Goal: Transaction & Acquisition: Purchase product/service

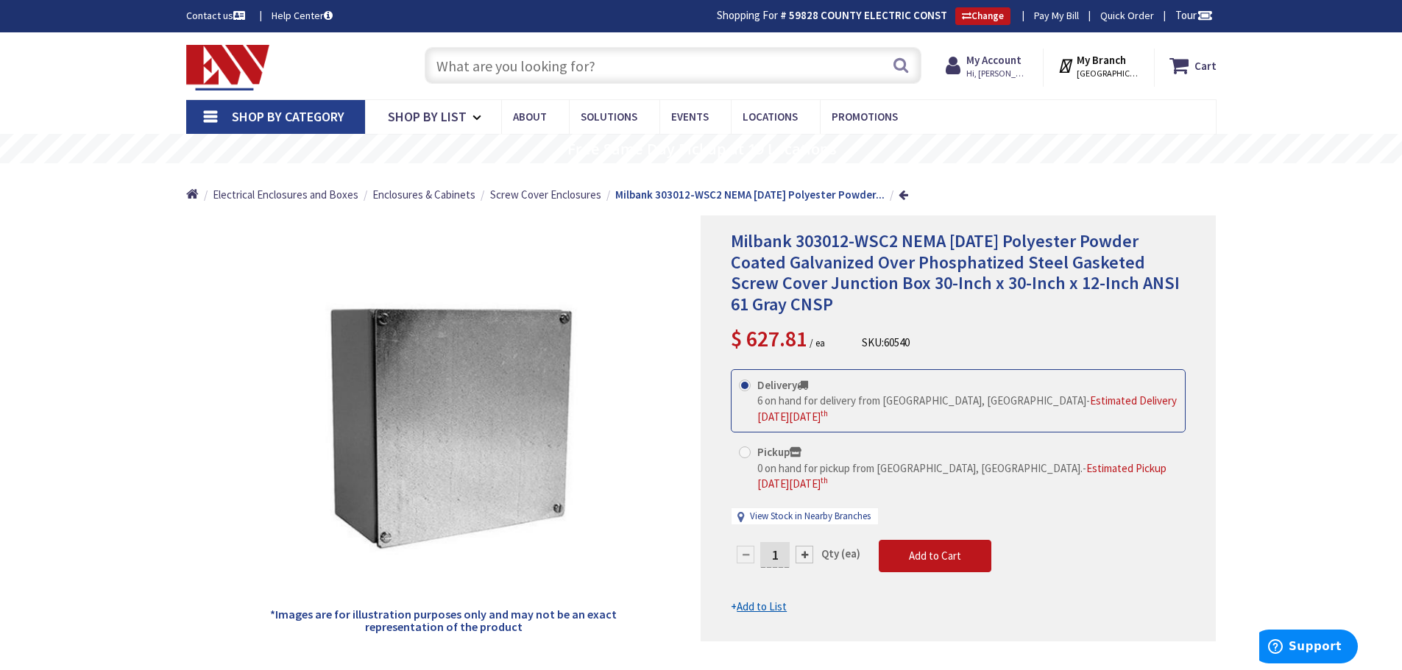
click at [558, 65] on input "text" at bounding box center [673, 65] width 497 height 37
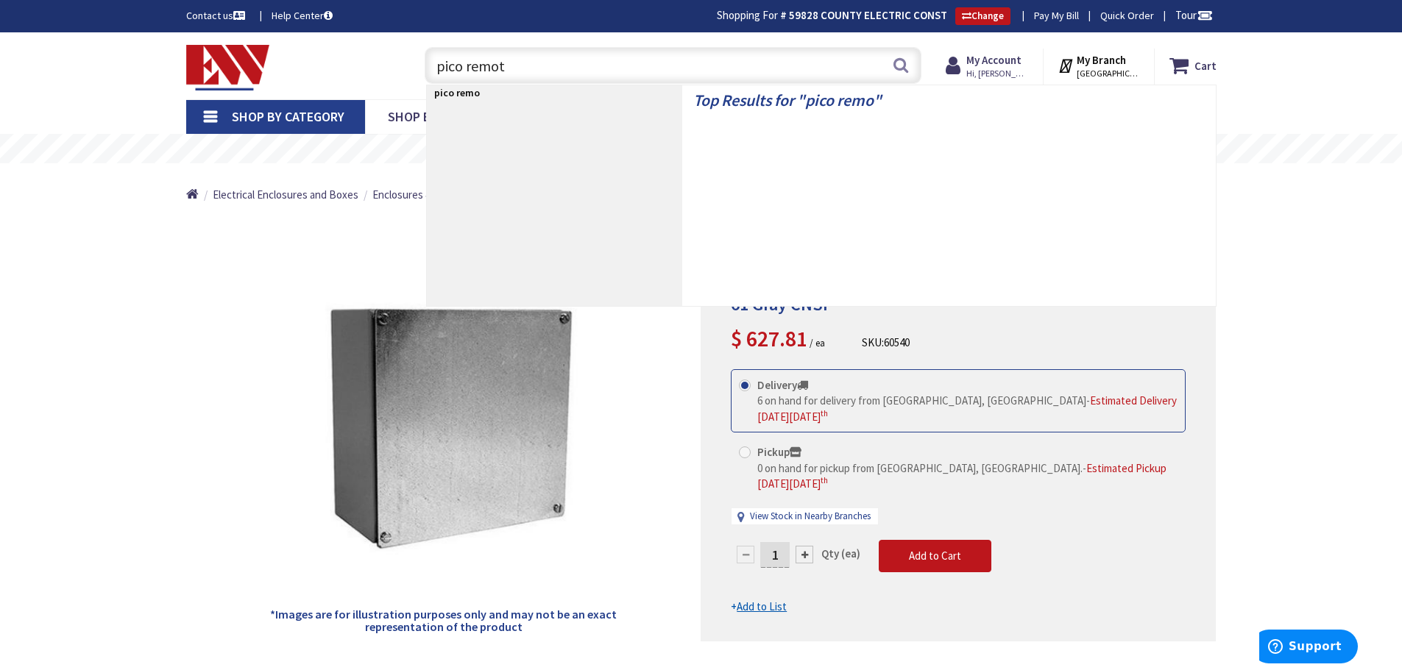
type input "pico remote"
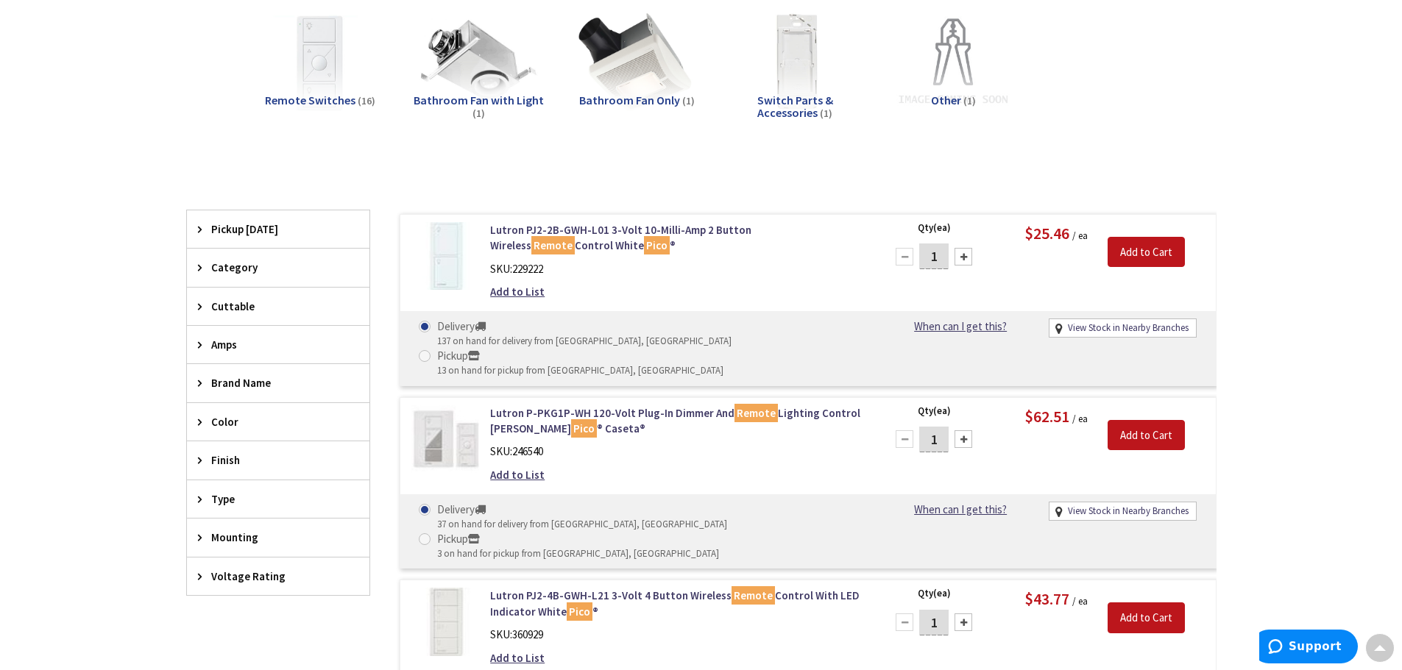
type input "Seaview Ave, Bridgeport, CT 06607, USA"
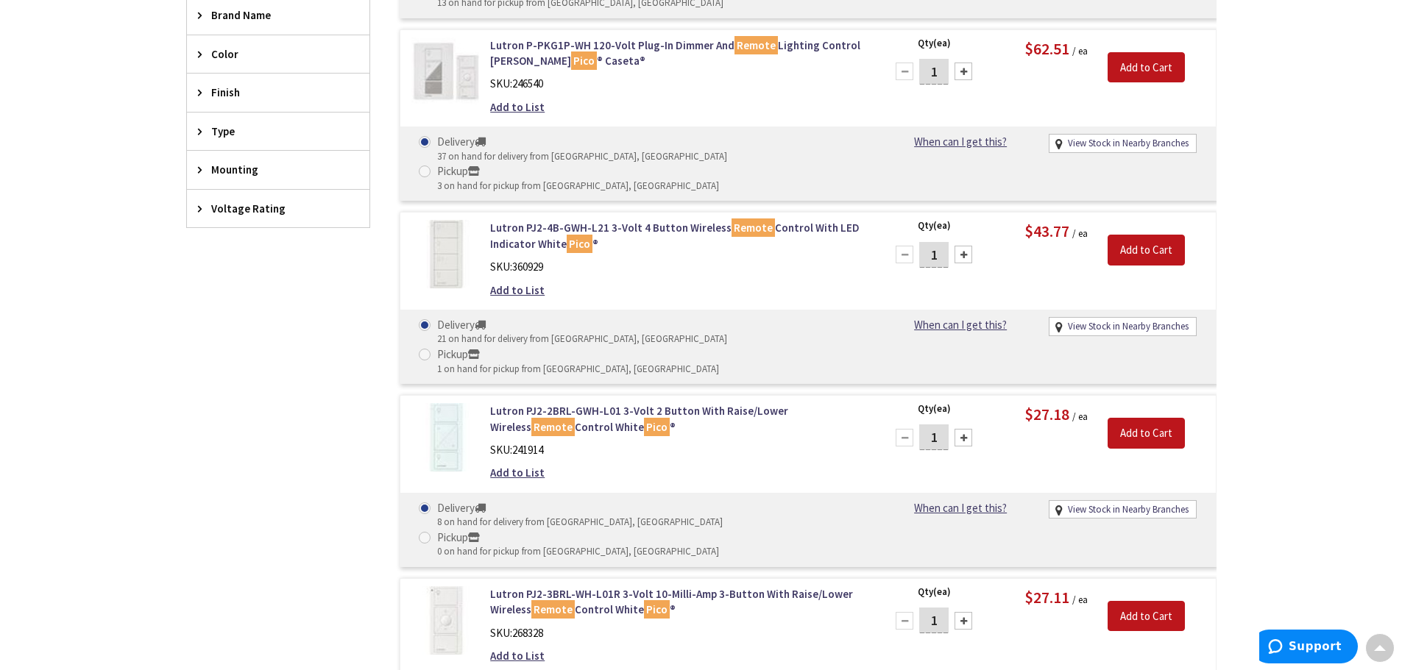
scroll to position [591, 0]
click at [637, 403] on link "Lutron PJ2-2BRL-GWH-L01 3-Volt 2 Button With Raise/Lower Wireless Remote Contro…" at bounding box center [677, 419] width 375 height 32
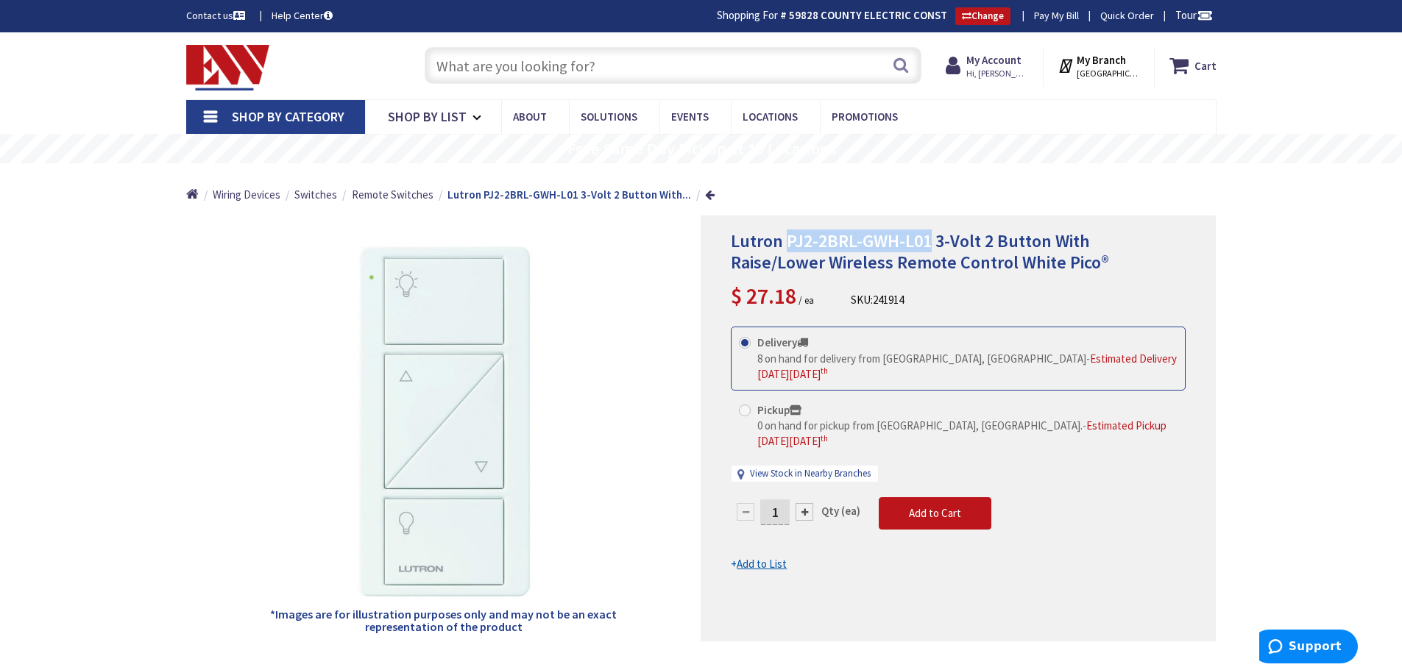
drag, startPoint x: 929, startPoint y: 240, endPoint x: 789, endPoint y: 248, distance: 140.0
click at [789, 248] on span "Lutron PJ2-2BRL-GWH-L01 3-Volt 2 Button With Raise/Lower Wireless Remote Contro…" at bounding box center [920, 252] width 378 height 44
copy span "PJ2-2BRL-GWH-L01"
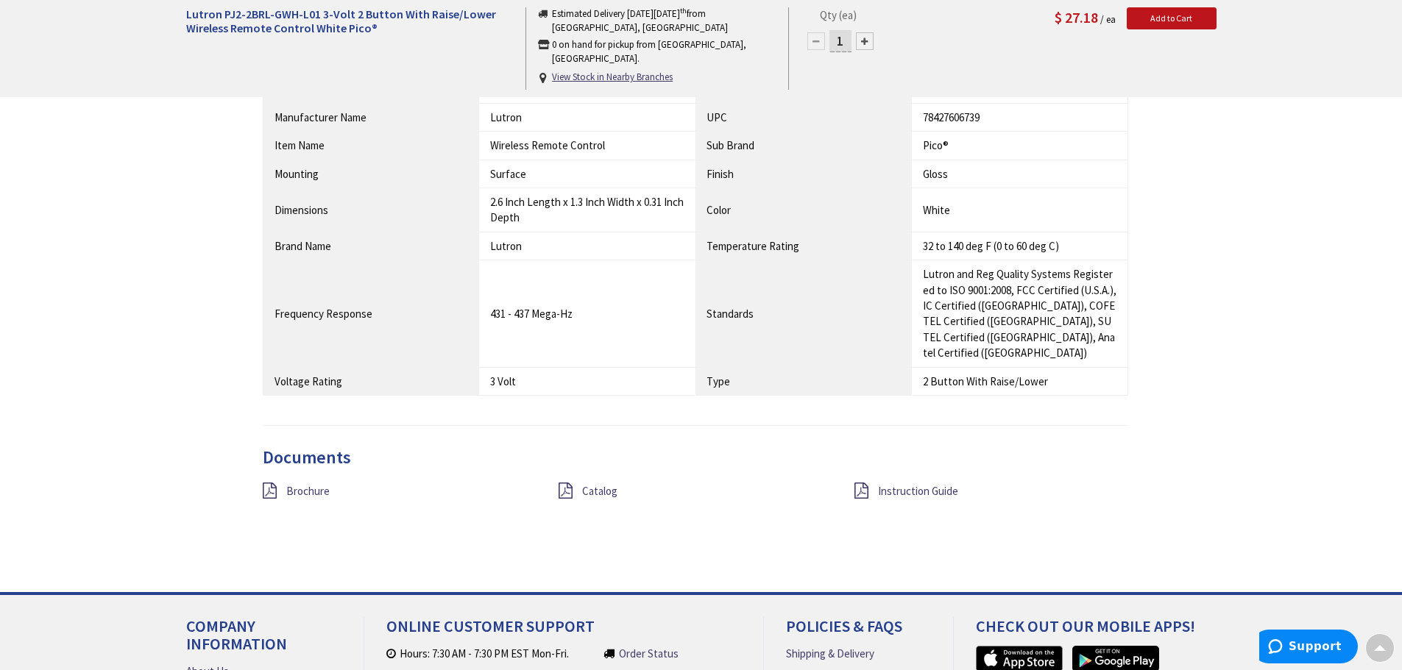
scroll to position [1104, 0]
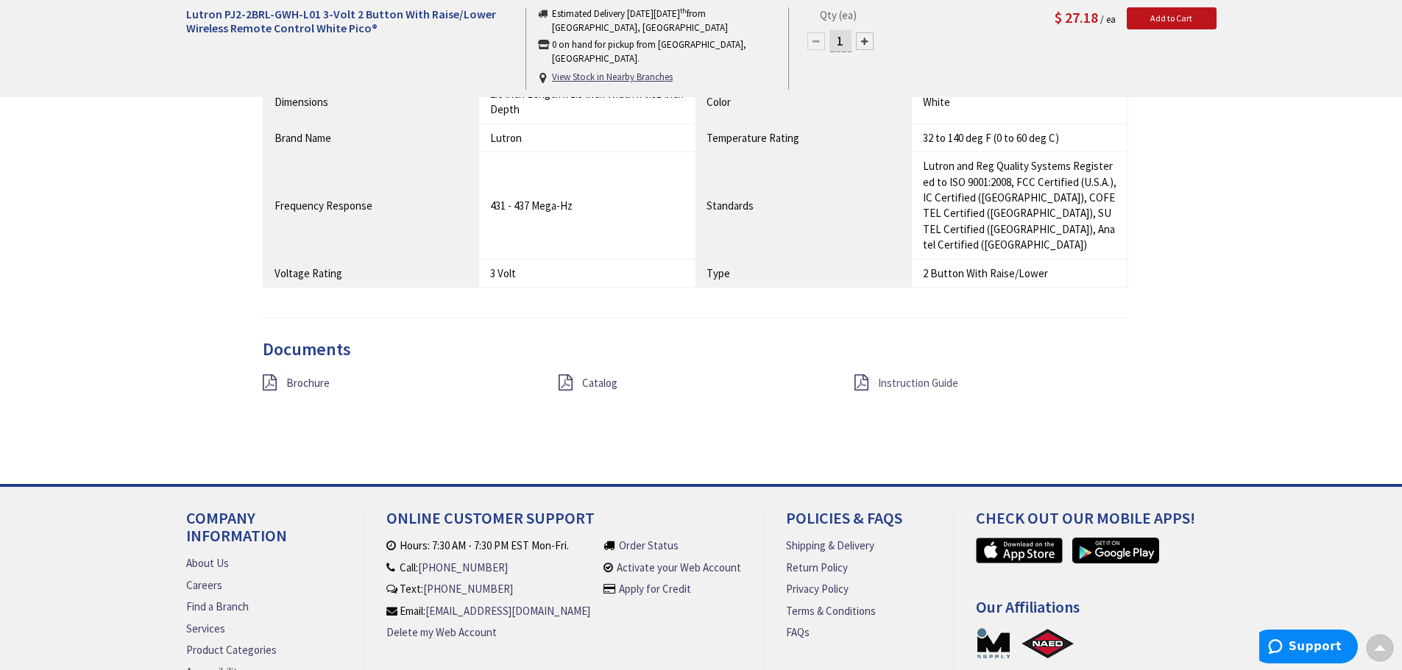
click at [921, 376] on span "Instruction Guide" at bounding box center [918, 383] width 80 height 14
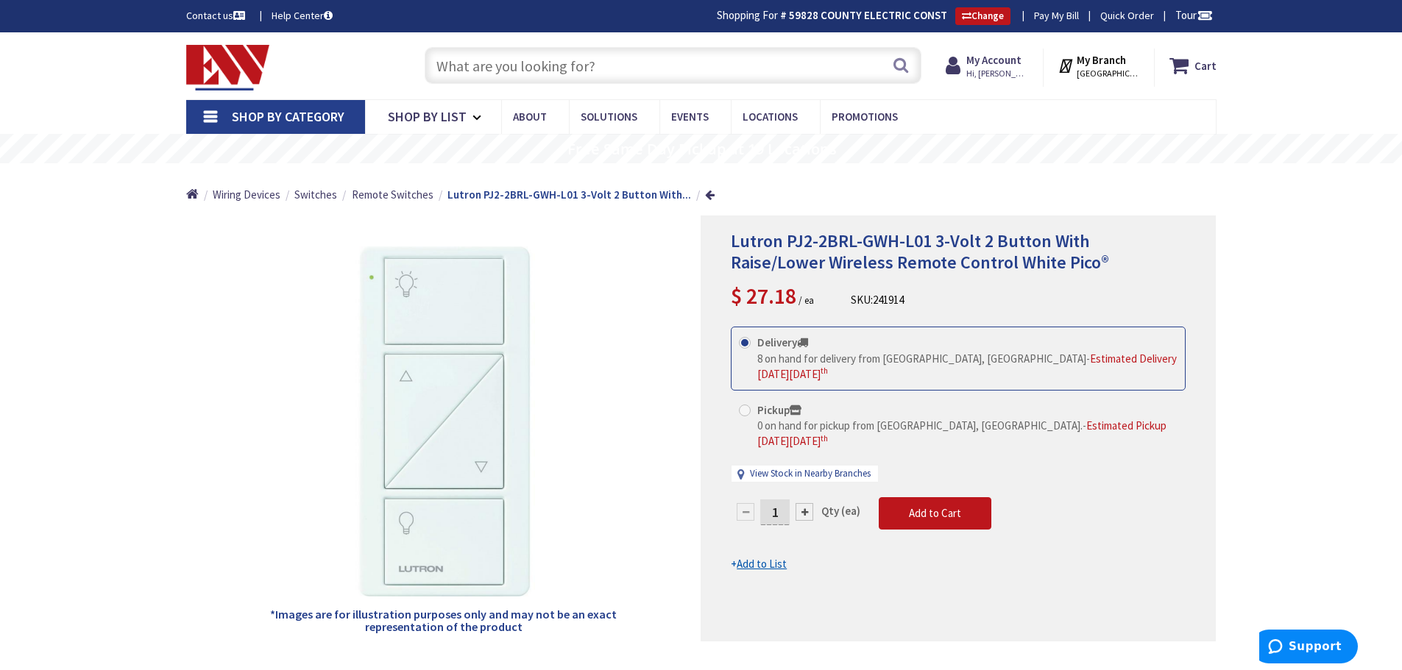
click at [808, 503] on div at bounding box center [804, 512] width 18 height 18
type input "2"
click at [904, 497] on button "Add to Cart" at bounding box center [935, 513] width 113 height 32
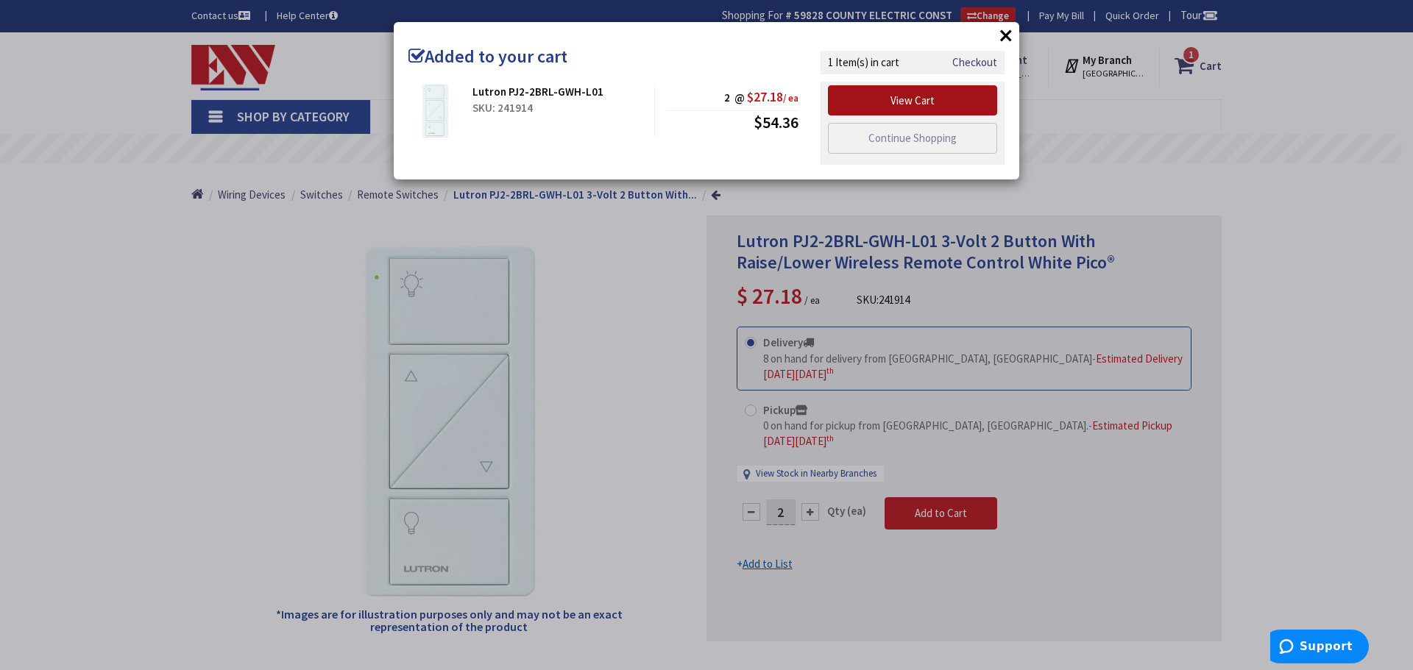
click at [939, 98] on link "View Cart" at bounding box center [912, 100] width 169 height 31
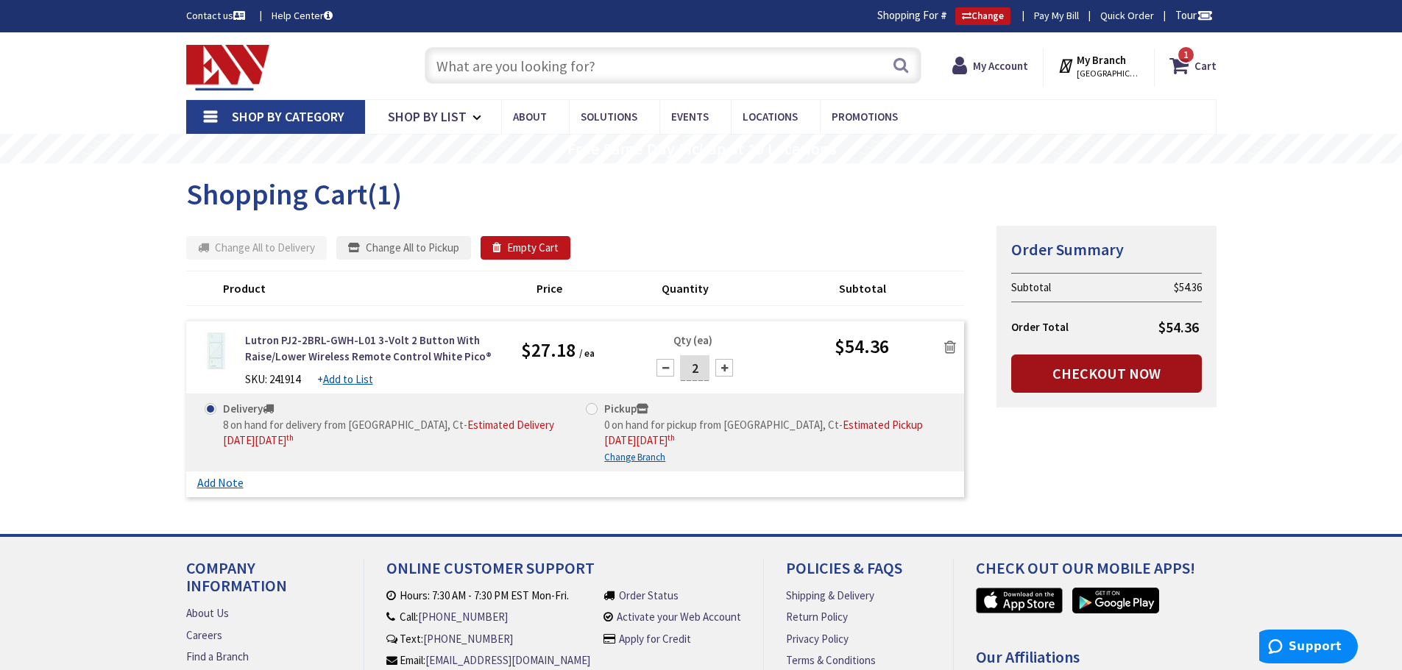
click at [1129, 372] on link "Checkout Now" at bounding box center [1106, 374] width 191 height 38
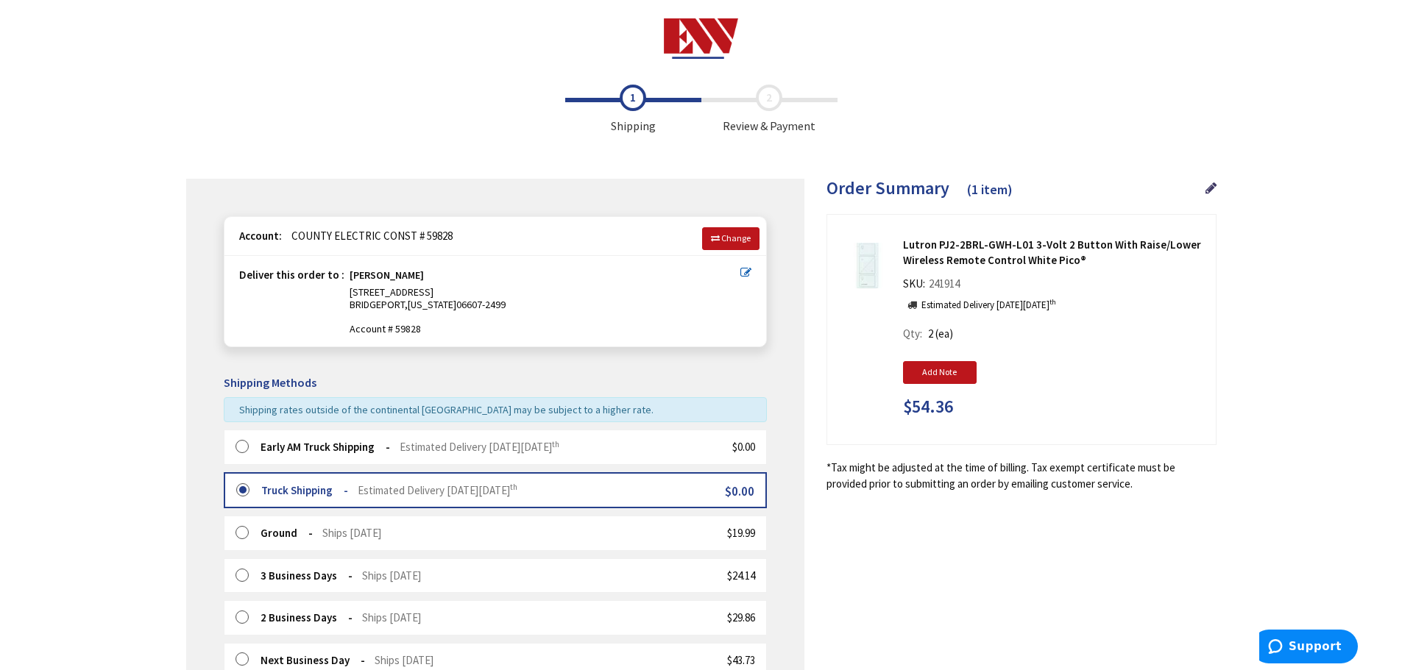
click at [240, 447] on label at bounding box center [246, 447] width 23 height 15
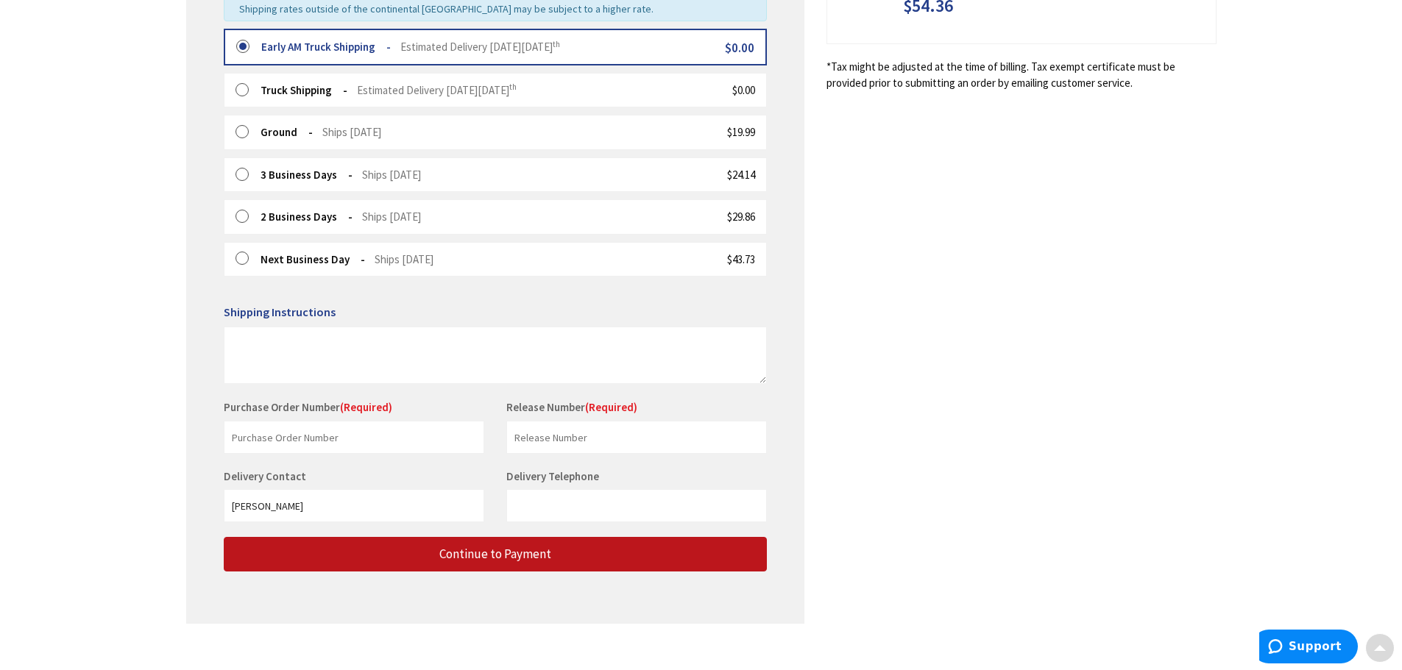
scroll to position [417, 0]
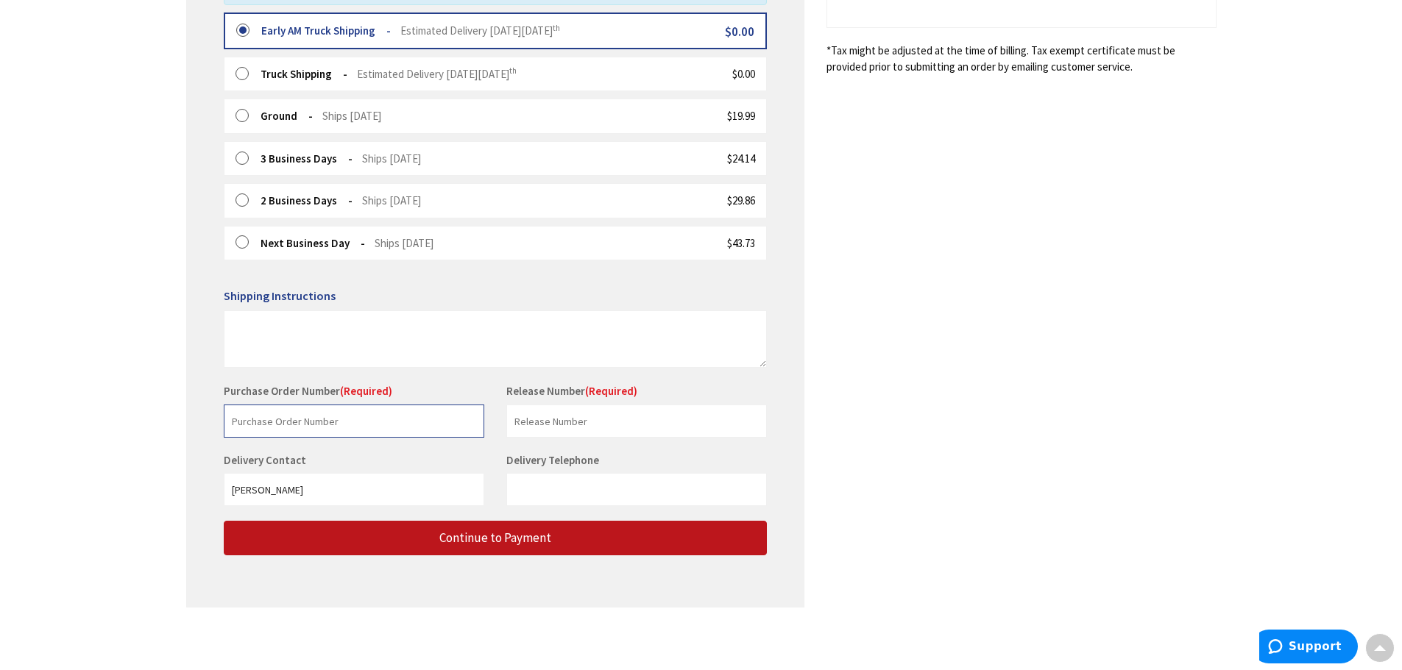
click at [254, 427] on input "text" at bounding box center [354, 421] width 260 height 33
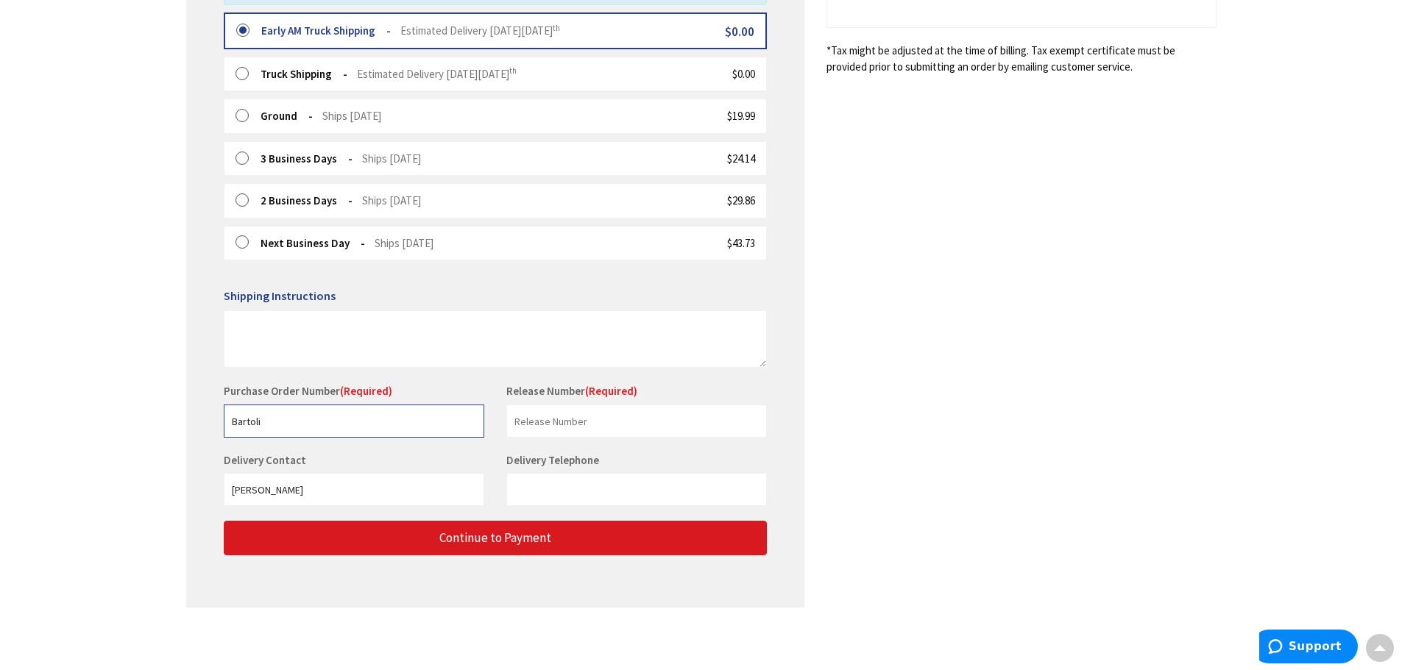
type input "Bartoli"
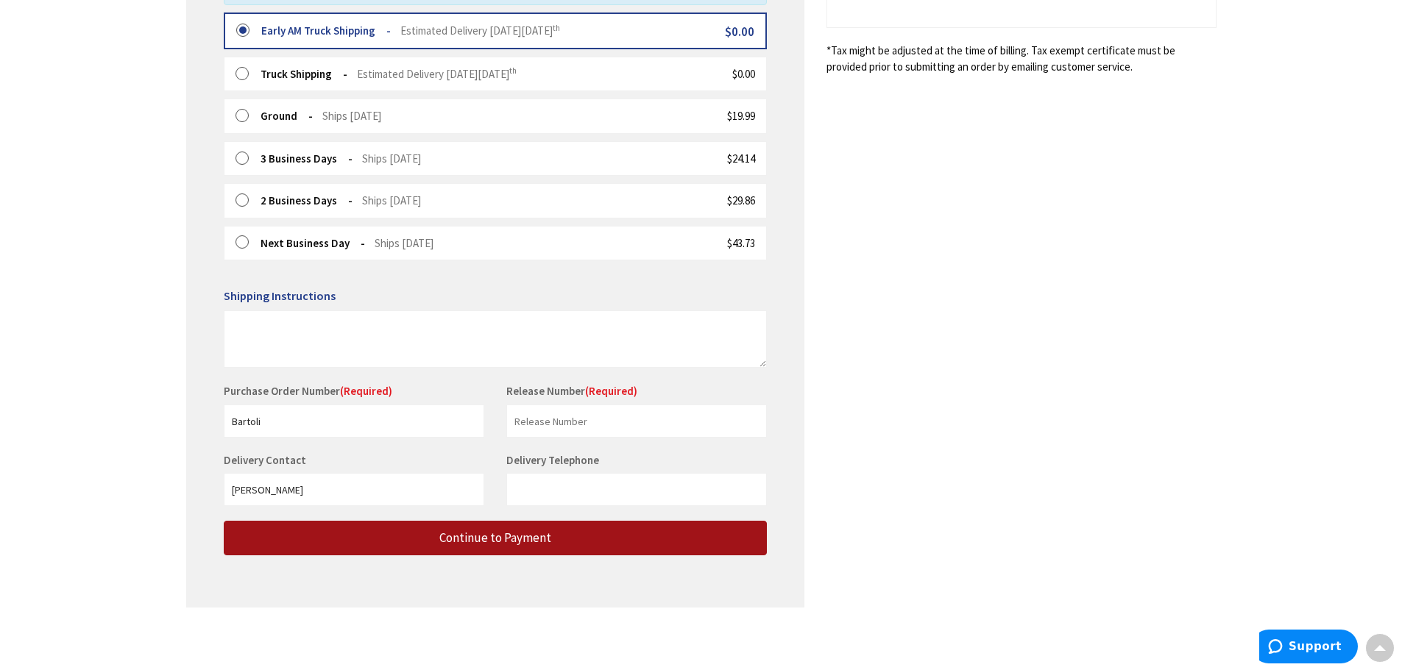
click at [528, 537] on span "Continue to Payment" at bounding box center [495, 538] width 112 height 16
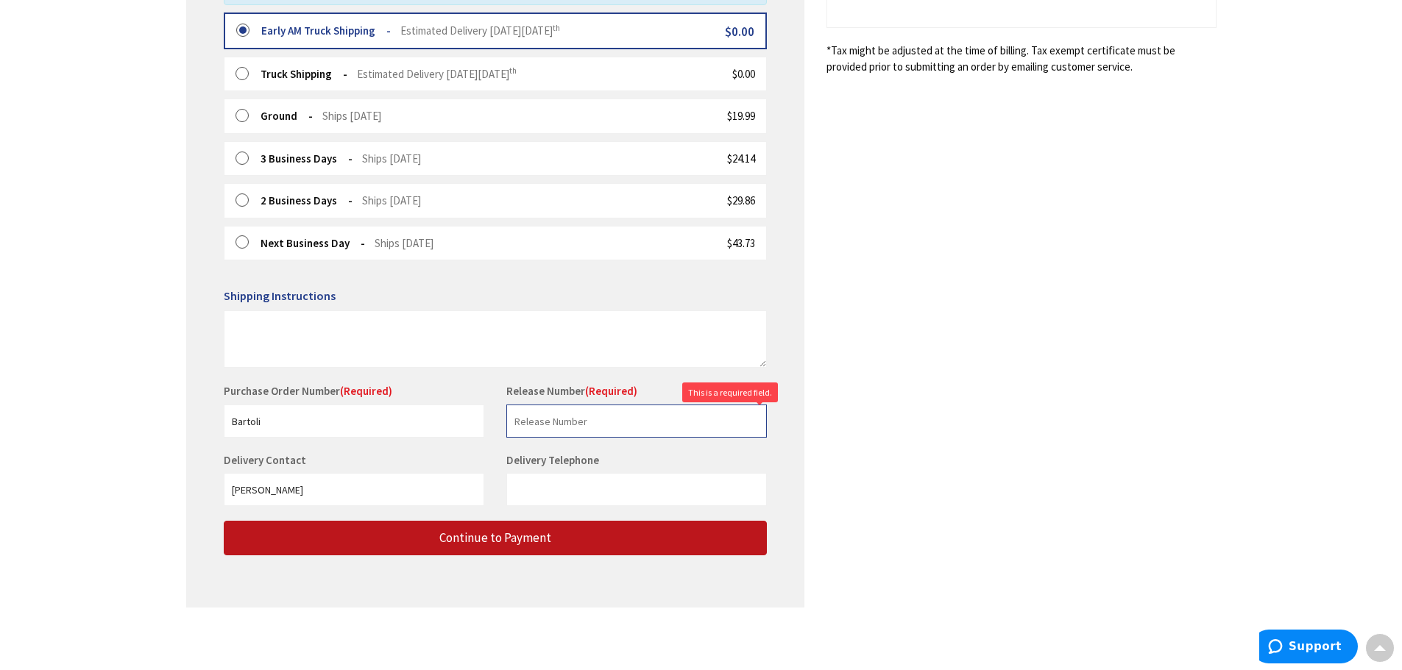
click at [554, 418] on input "text" at bounding box center [636, 421] width 260 height 33
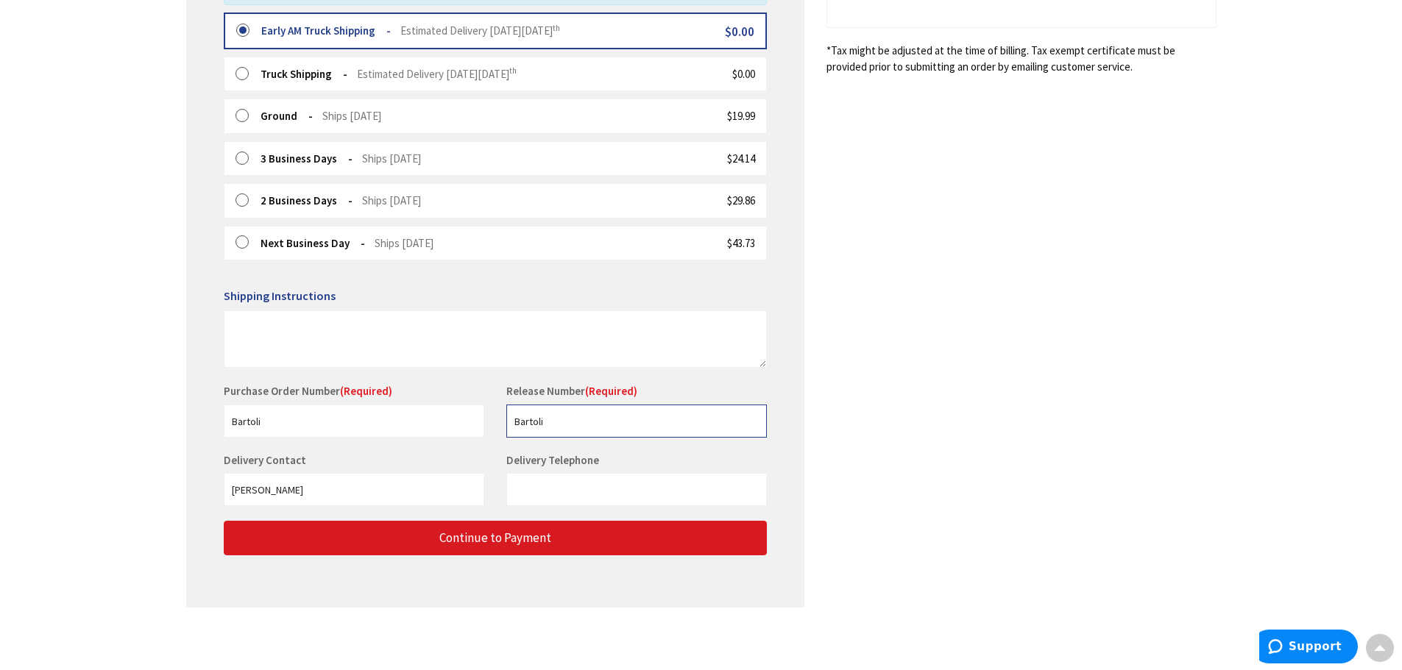
type input "Bartoli"
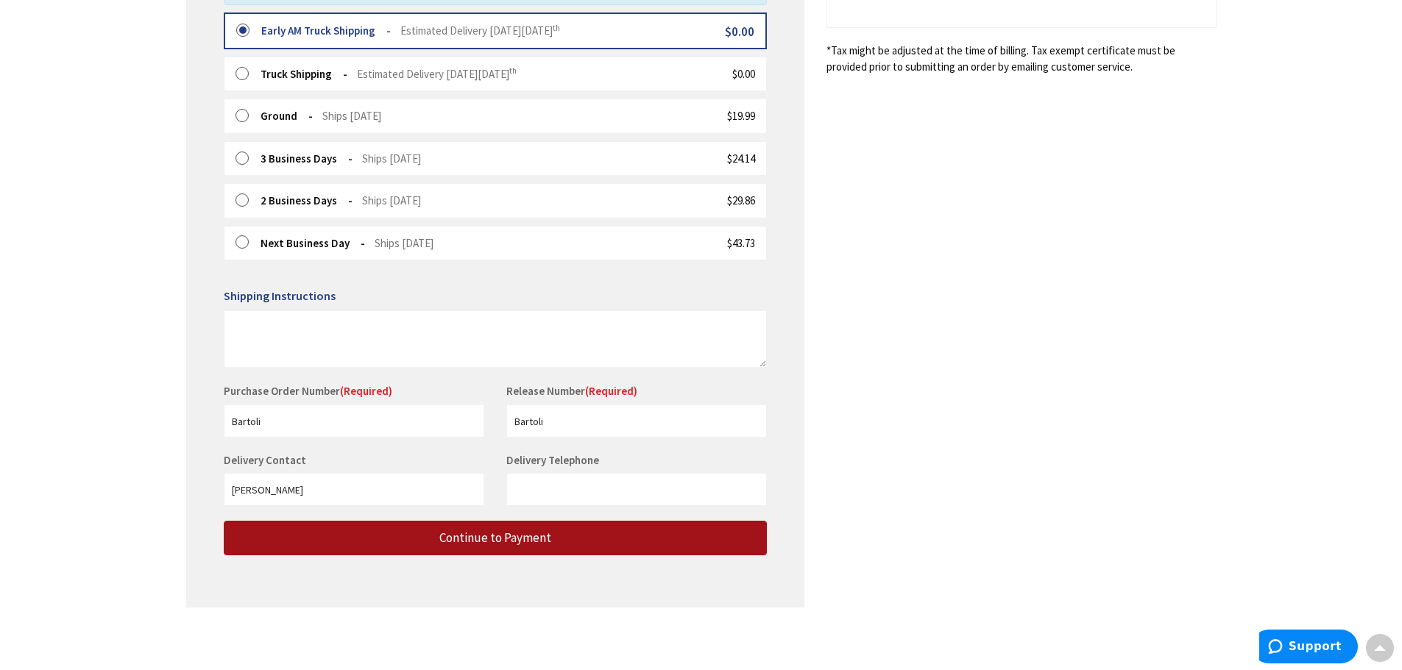
click at [540, 531] on span "Continue to Payment" at bounding box center [495, 538] width 112 height 16
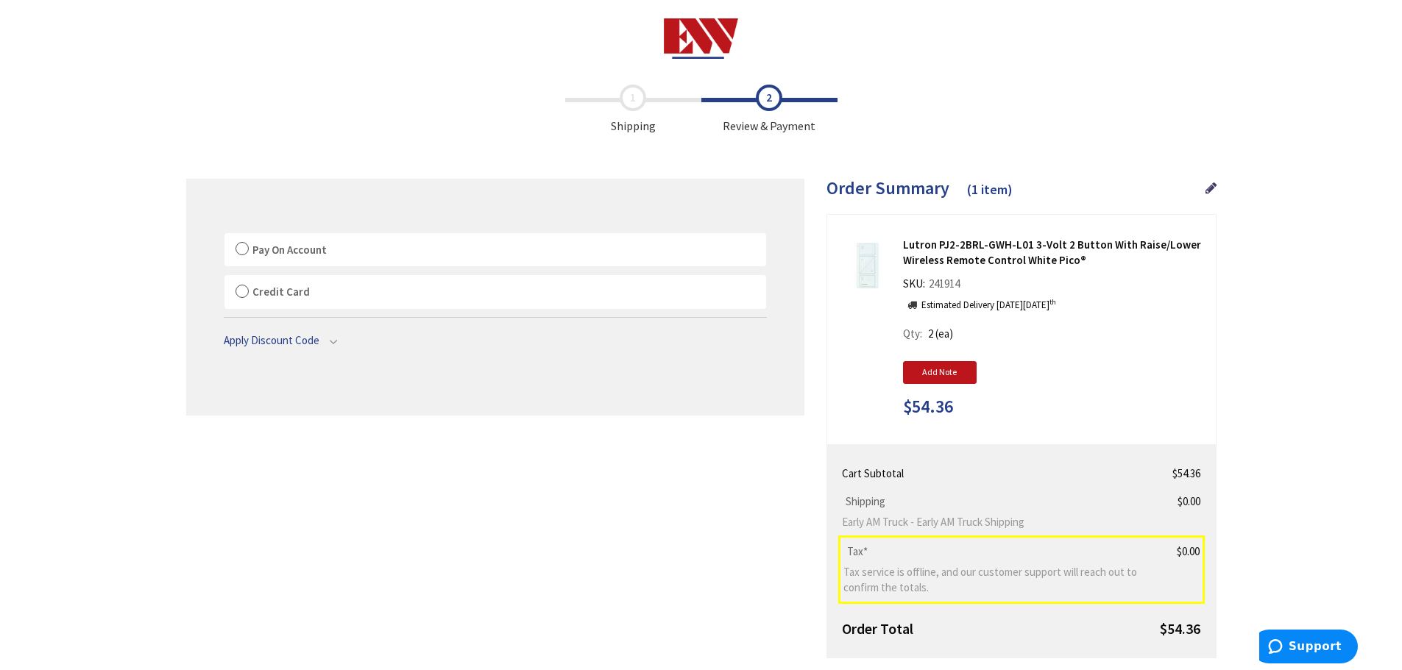
click at [236, 247] on label "Pay On Account" at bounding box center [495, 250] width 542 height 34
click at [224, 236] on input "Pay On Account" at bounding box center [224, 236] width 0 height 0
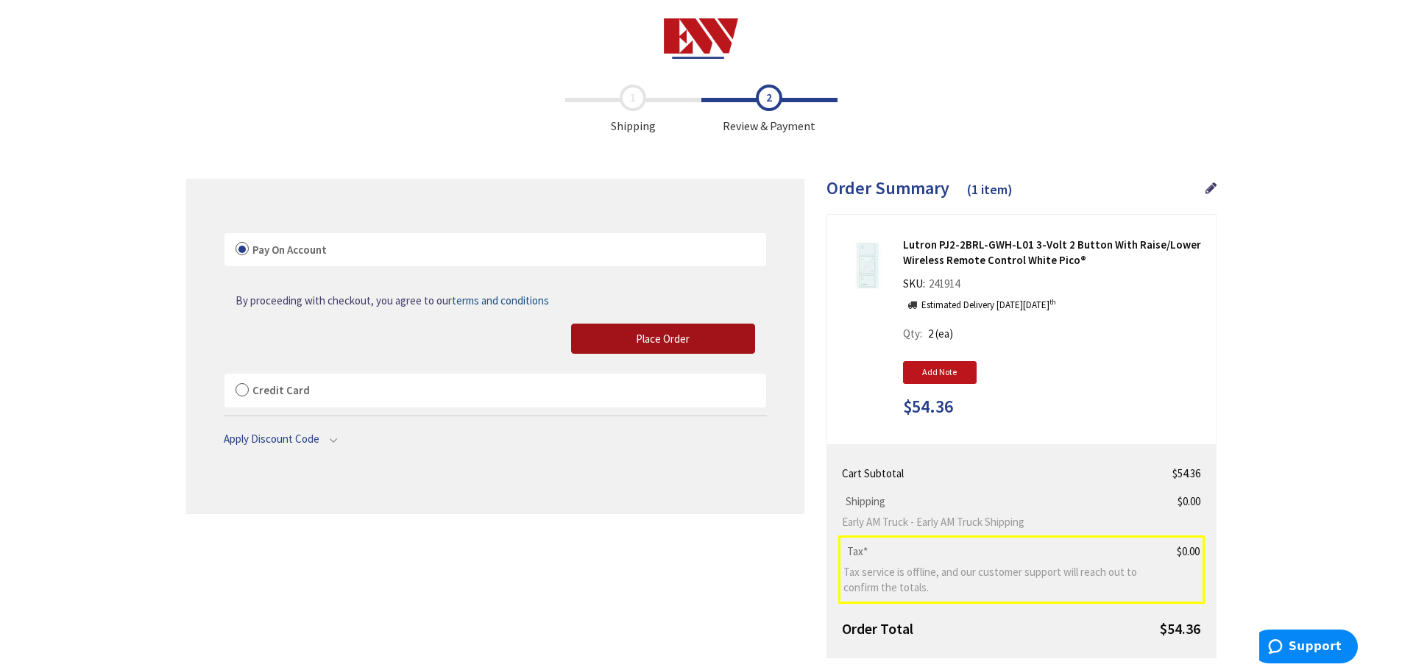
click at [648, 333] on span "Place Order" at bounding box center [663, 339] width 54 height 14
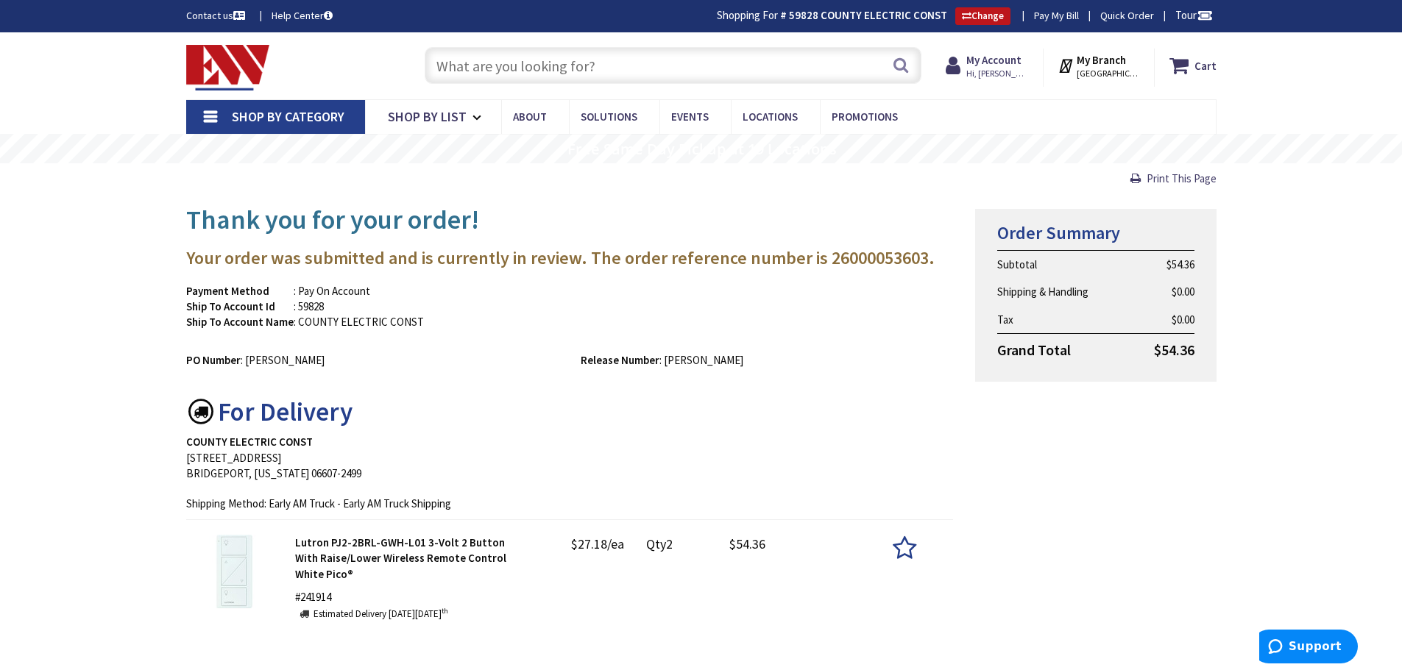
click at [191, 52] on img at bounding box center [228, 68] width 84 height 46
